Goal: Use online tool/utility: Utilize a website feature to perform a specific function

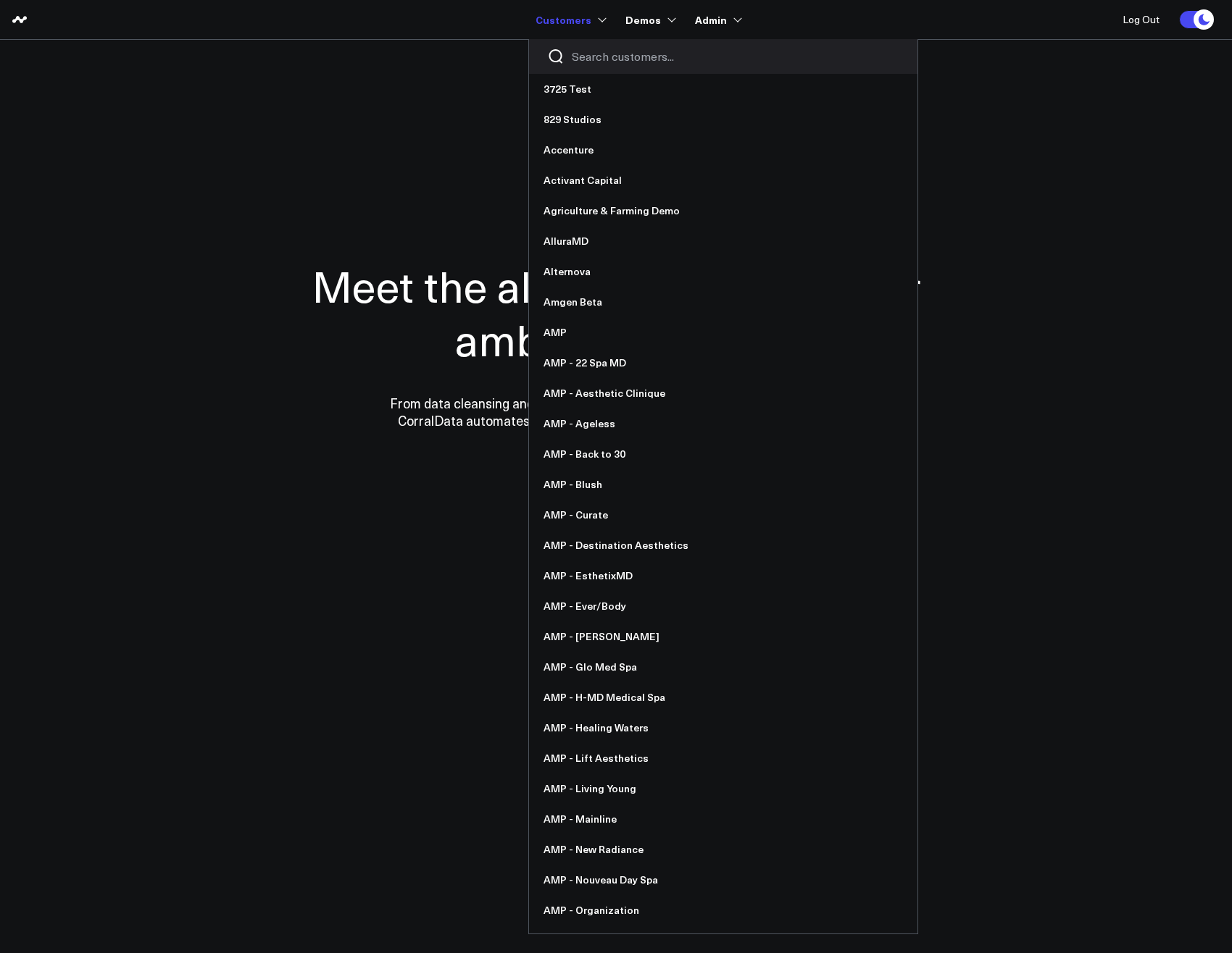
click at [607, 52] on input "Search customers input" at bounding box center [735, 56] width 327 height 16
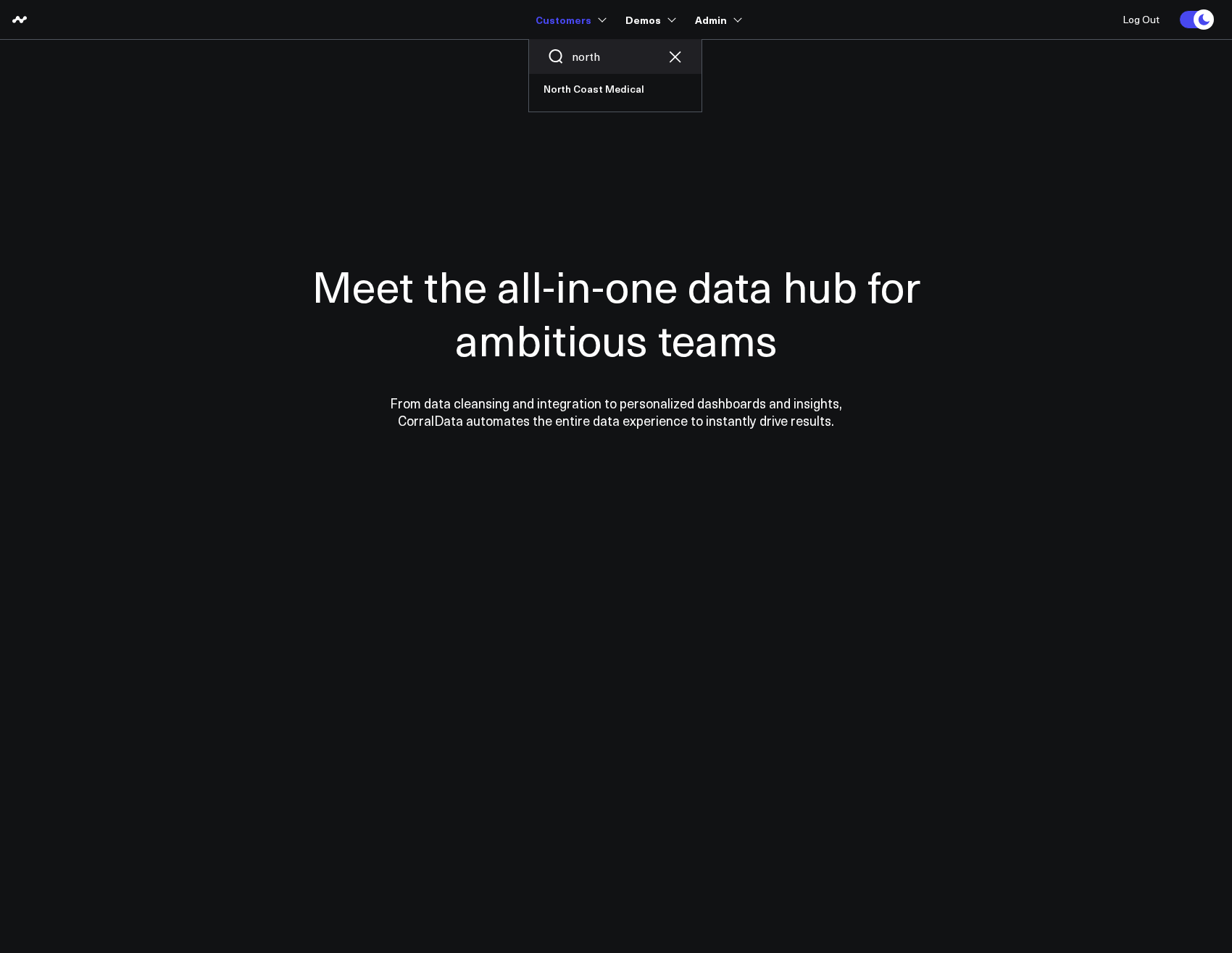
type input "north"
click at [581, 105] on div "north North Coast Medical" at bounding box center [615, 76] width 174 height 73
click at [582, 83] on link "North Coast Medical" at bounding box center [615, 89] width 173 height 30
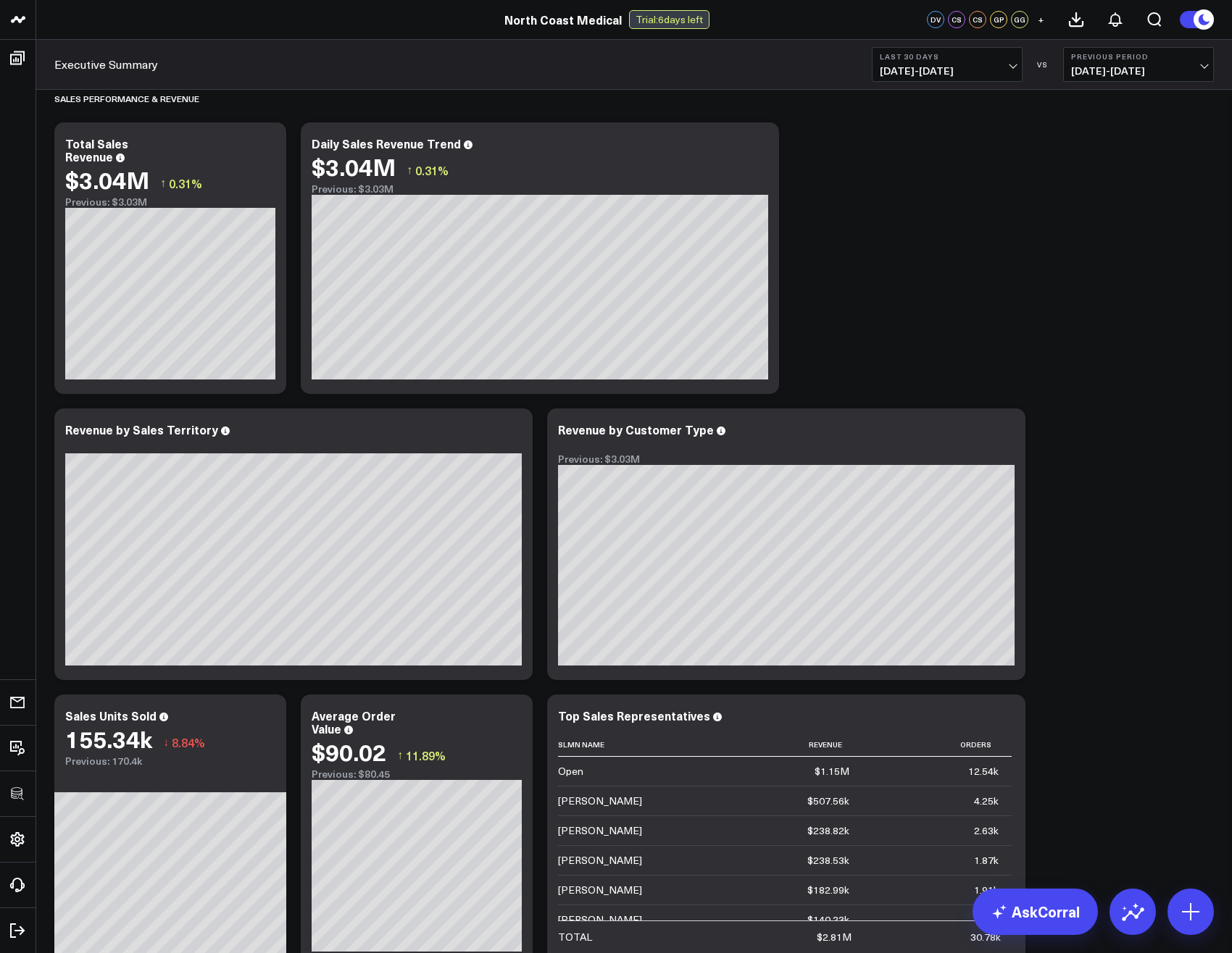
scroll to position [139, 0]
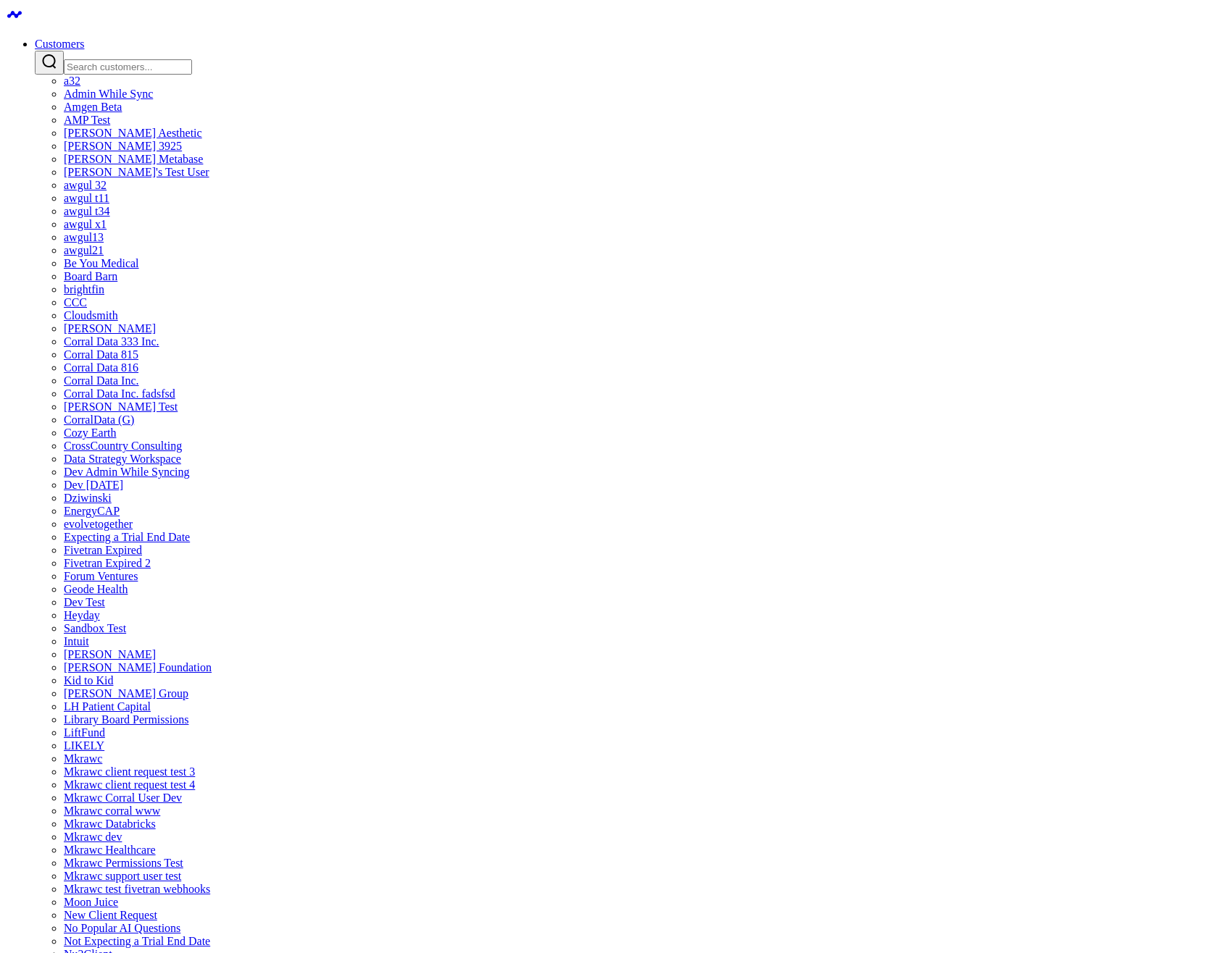
click at [80, 87] on link "a32" at bounding box center [72, 80] width 17 height 12
